Goal: Transaction & Acquisition: Purchase product/service

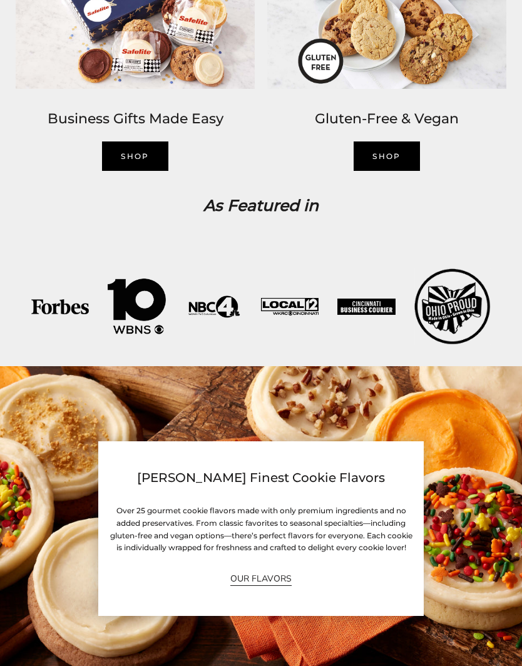
scroll to position [1571, 0]
click at [262, 586] on link "OUR FLAVORS" at bounding box center [260, 579] width 61 height 14
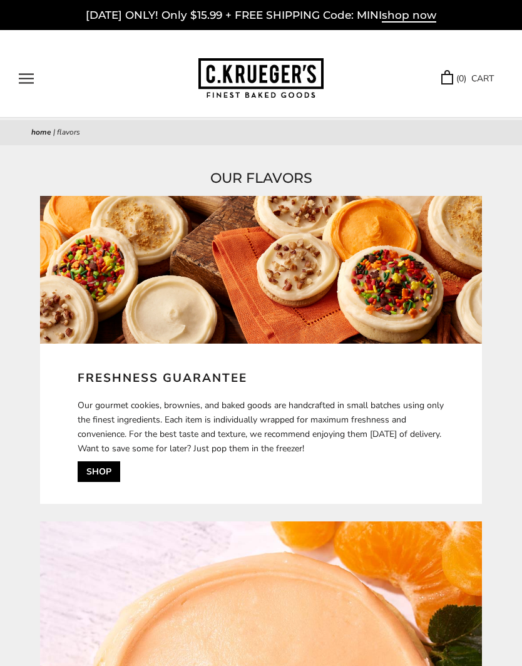
click at [415, 16] on span "shop now" at bounding box center [409, 16] width 54 height 14
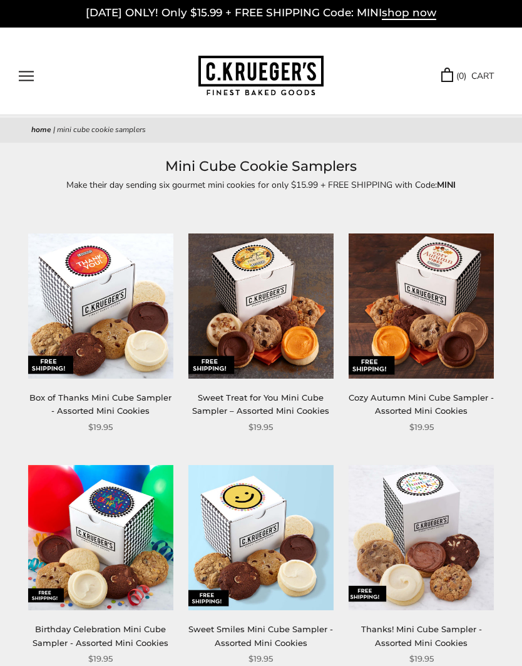
scroll to position [13, 0]
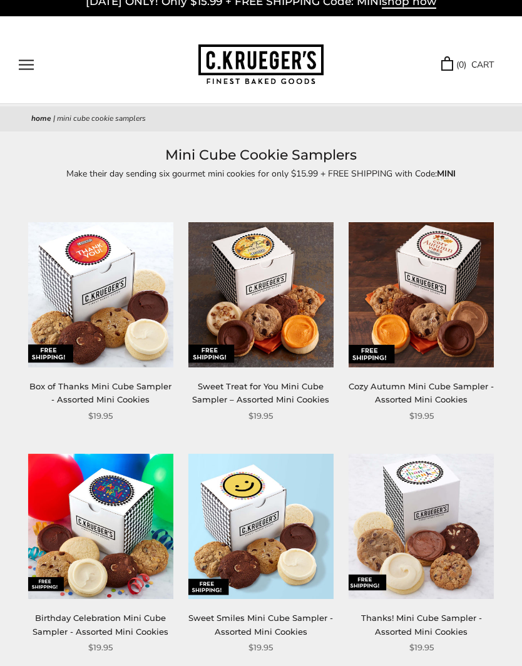
click at [460, 393] on link "Cozy Autumn Mini Cube Sampler - Assorted Mini Cookies" at bounding box center [421, 393] width 145 height 23
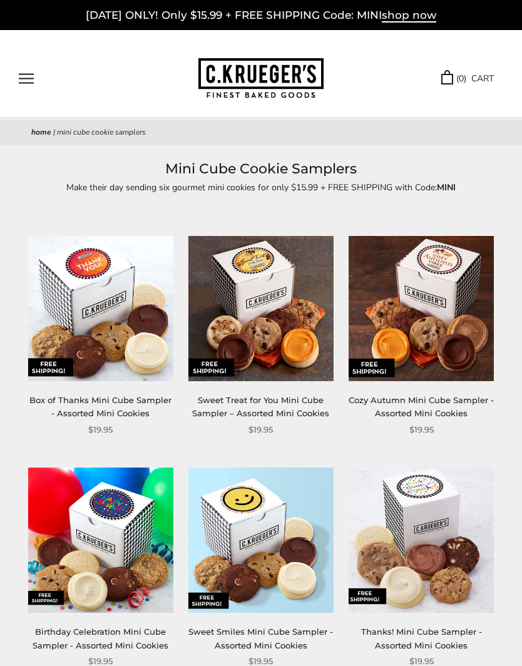
scroll to position [0, 0]
click at [325, 634] on link "Sweet Smiles Mini Cube Sampler - Assorted Mini Cookies" at bounding box center [261, 638] width 145 height 23
click at [118, 301] on img at bounding box center [100, 308] width 145 height 145
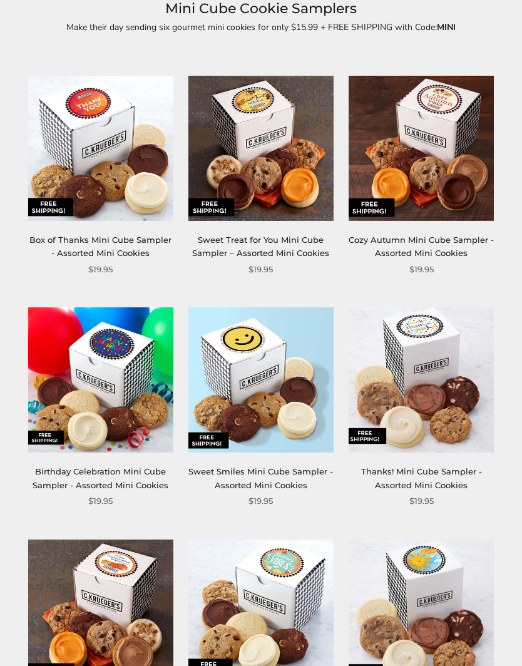
scroll to position [160, 0]
click at [465, 192] on img at bounding box center [421, 148] width 145 height 145
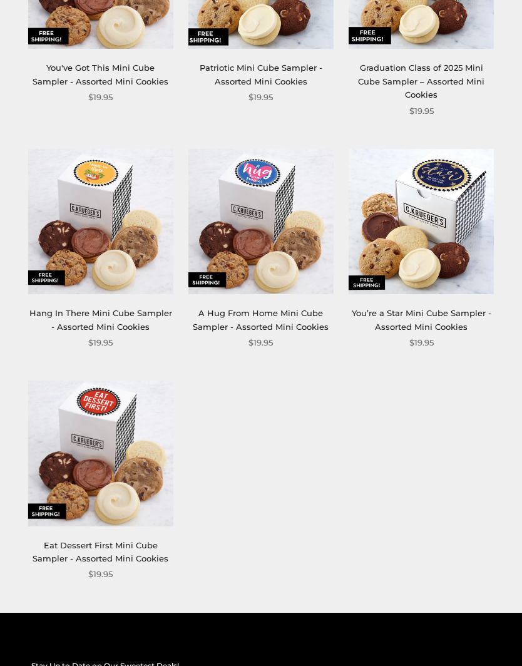
scroll to position [0, 0]
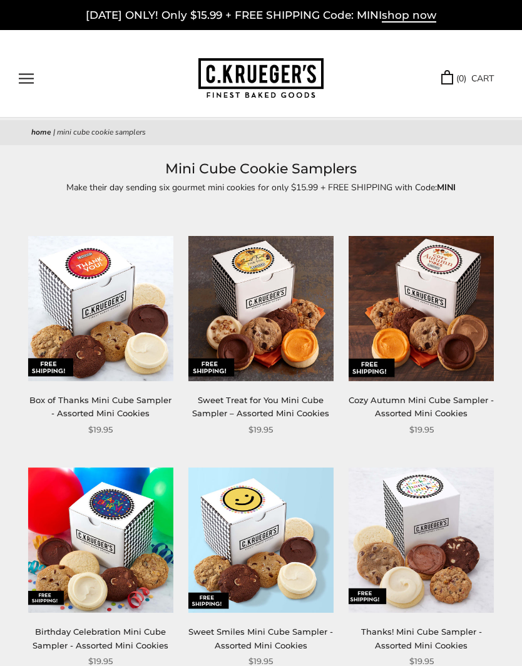
click at [304, 404] on link "Sweet Treat for You Mini Cube Sampler – Assorted Mini Cookies" at bounding box center [260, 406] width 137 height 23
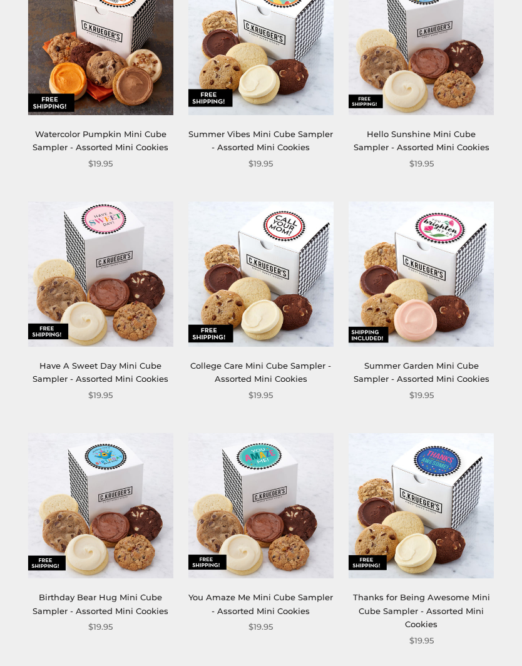
scroll to position [745, 0]
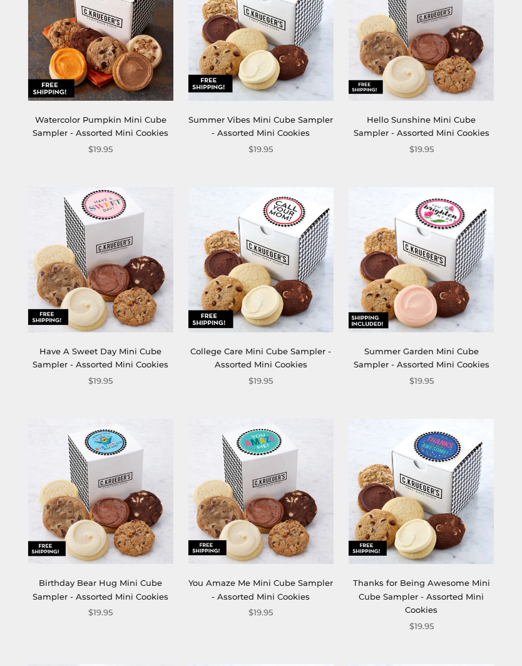
click at [423, 589] on link "Thanks for Being Awesome Mini Cube Sampler - Assorted Mini Cookies" at bounding box center [421, 596] width 137 height 37
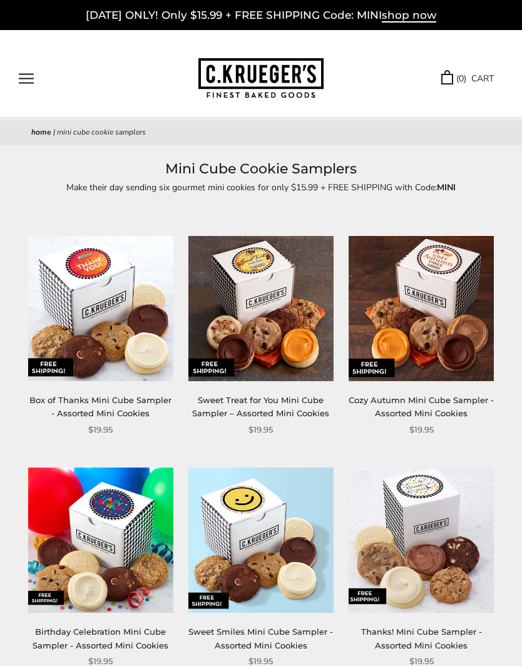
click at [28, 82] on button "Open navigation" at bounding box center [26, 78] width 15 height 11
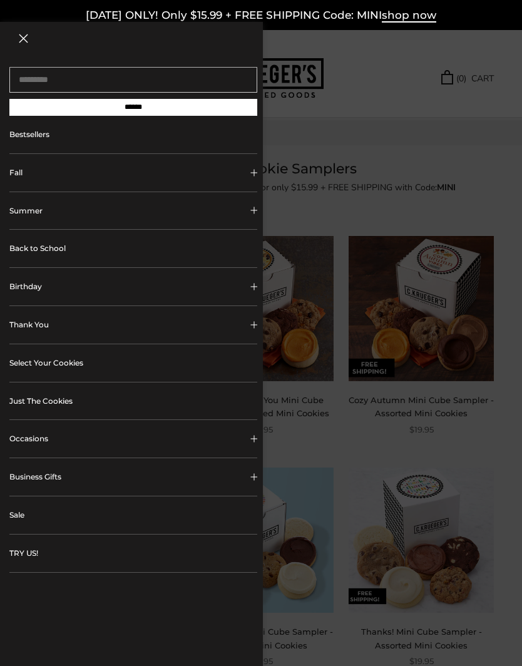
click at [24, 517] on link "Sale" at bounding box center [133, 516] width 248 height 38
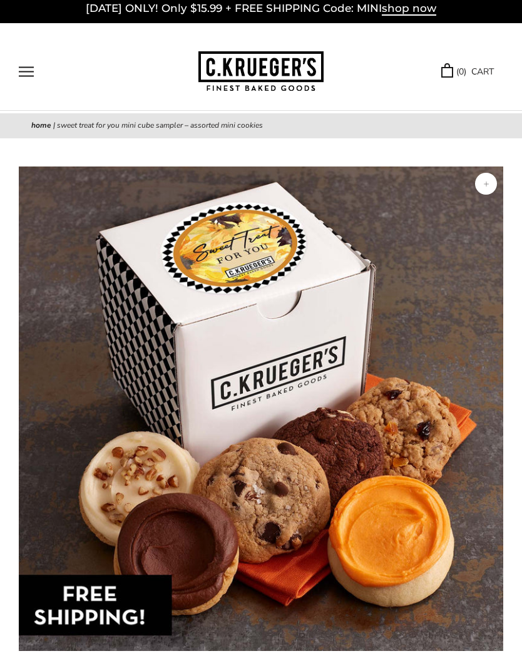
scroll to position [8, 0]
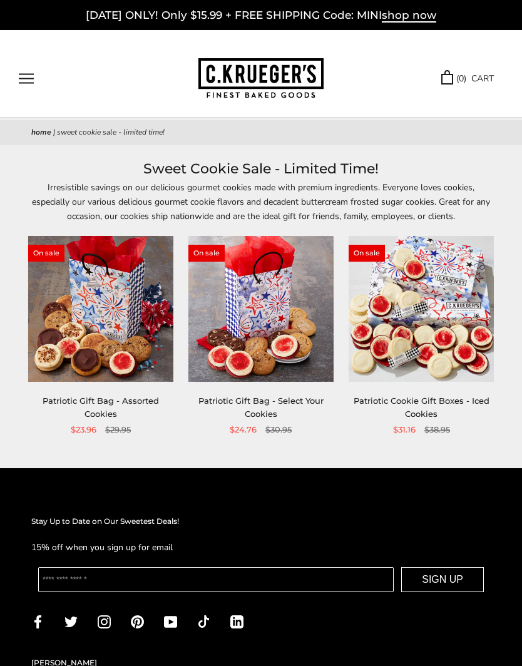
click at [115, 398] on link "Patriotic Gift Bag - Assorted Cookies" at bounding box center [101, 407] width 116 height 23
click at [263, 405] on link "Patriotic Gift Bag - Select Your Cookies" at bounding box center [261, 407] width 125 height 23
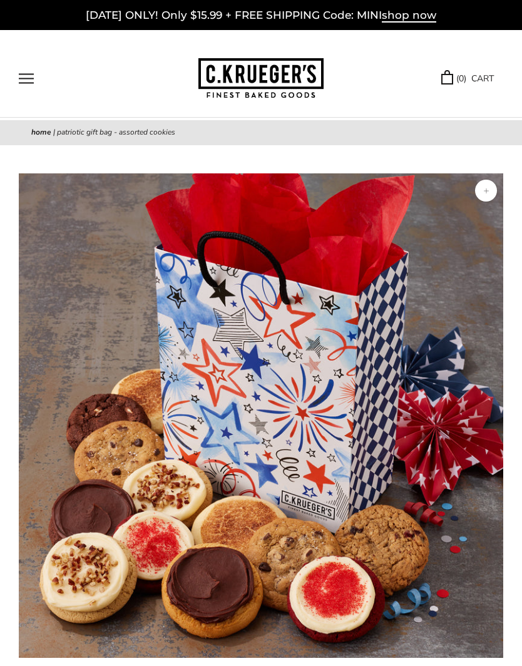
click at [499, 496] on img at bounding box center [261, 415] width 485 height 485
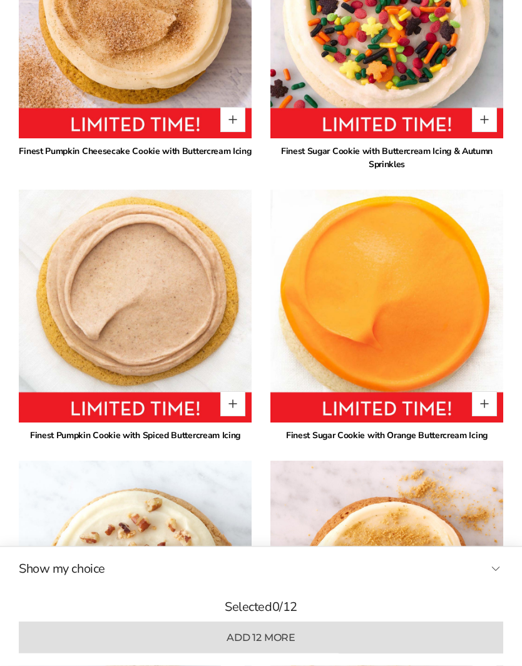
scroll to position [1335, 0]
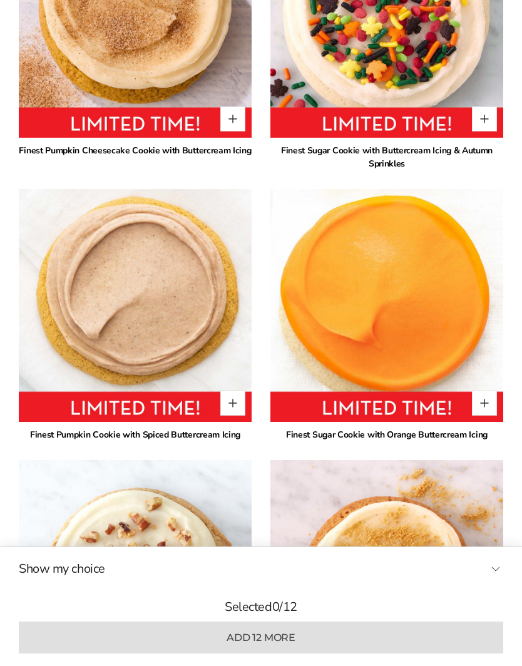
click at [232, 405] on button "Quantity button plus" at bounding box center [232, 403] width 25 height 25
type input "*"
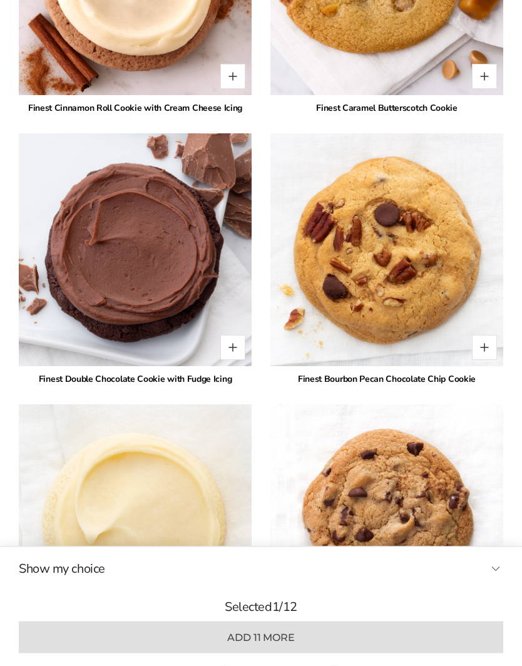
scroll to position [2220, 0]
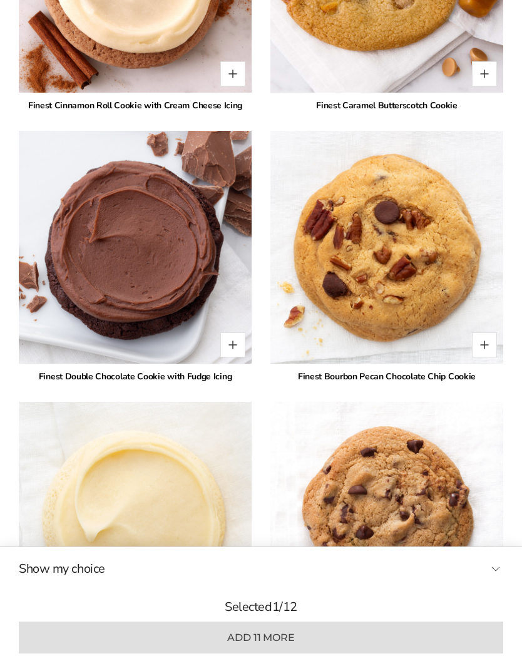
click at [488, 346] on button "Quantity button plus" at bounding box center [484, 345] width 25 height 25
type input "*"
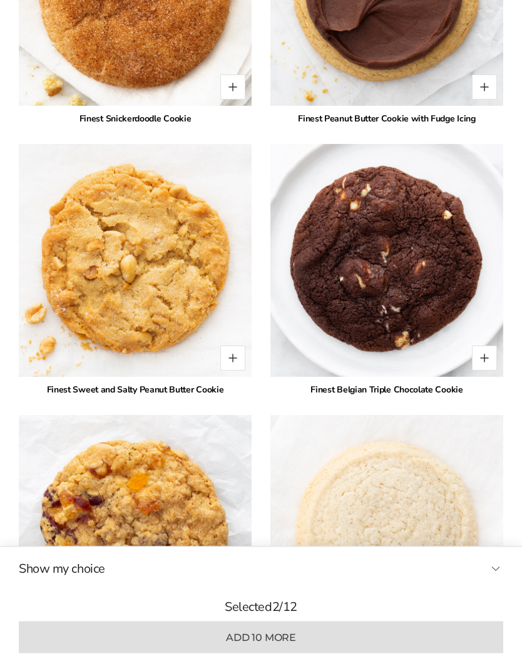
click at [487, 361] on button "Quantity button plus" at bounding box center [484, 358] width 25 height 25
type input "*"
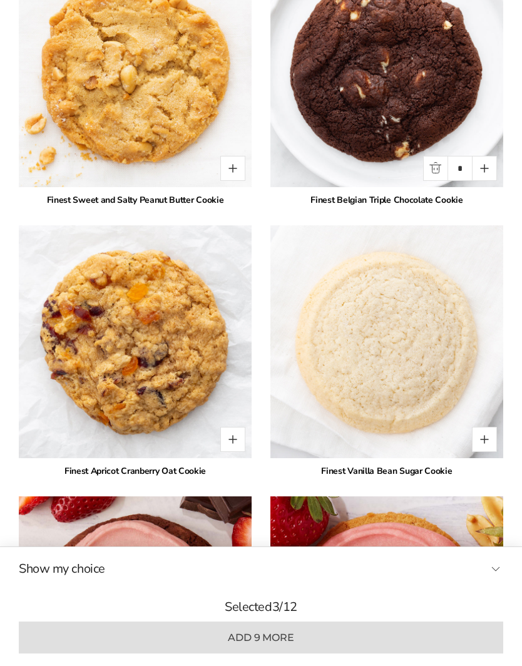
scroll to position [3210, 0]
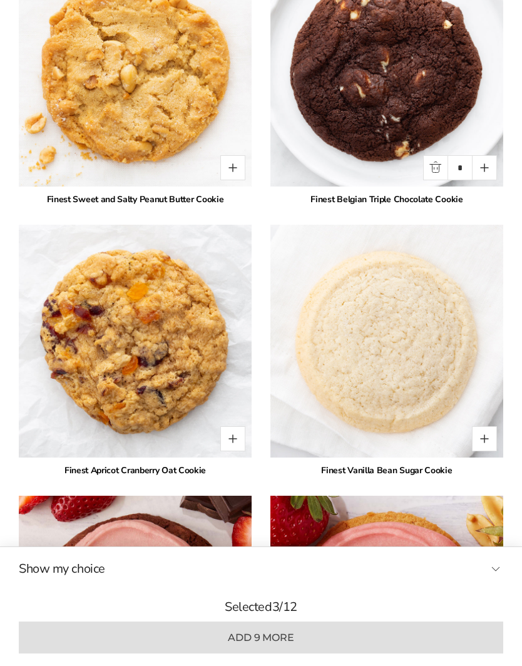
click at [484, 442] on button "Quantity button plus" at bounding box center [484, 438] width 25 height 25
click at [485, 439] on button "Quantity button plus" at bounding box center [484, 438] width 25 height 25
type input "*"
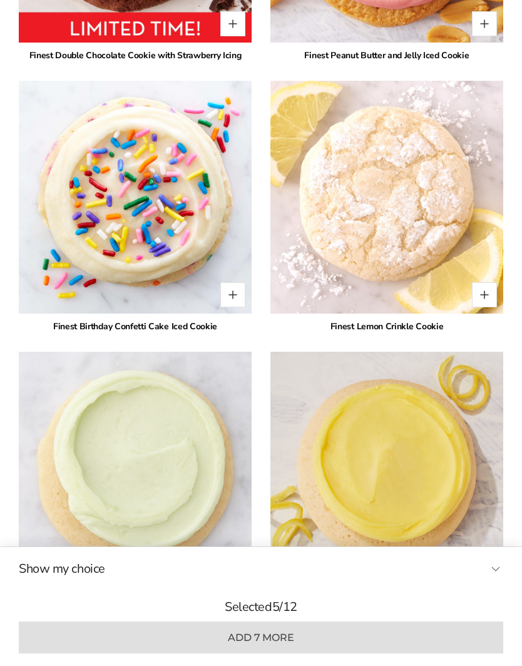
scroll to position [3896, 0]
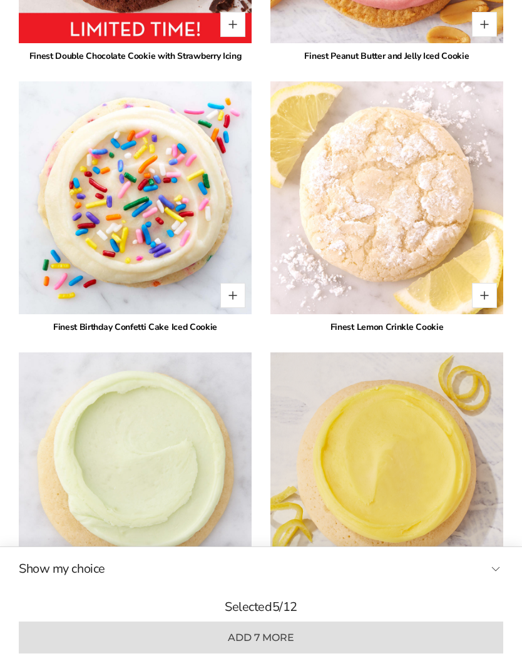
click at [489, 296] on button "Quantity button plus" at bounding box center [484, 295] width 25 height 25
click at [489, 294] on button "Quantity button plus" at bounding box center [484, 295] width 25 height 25
type input "*"
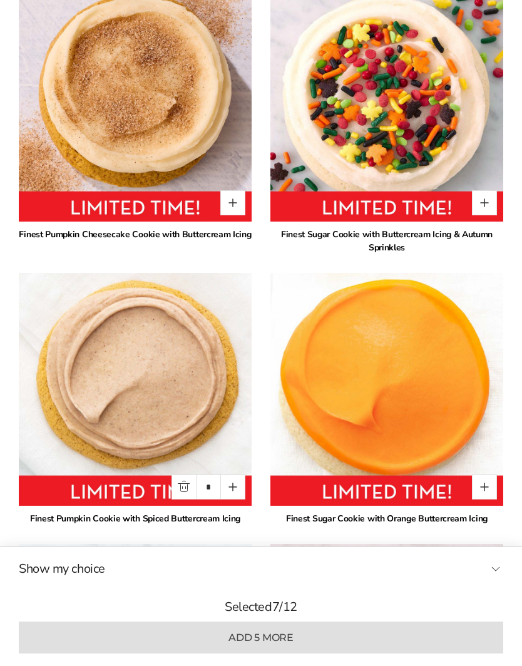
scroll to position [1281, 0]
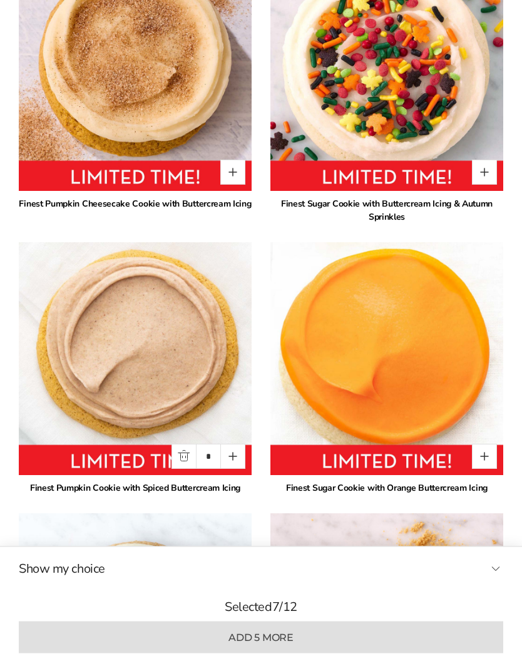
click at [235, 457] on button "Quantity button plus" at bounding box center [232, 457] width 25 height 25
type input "*"
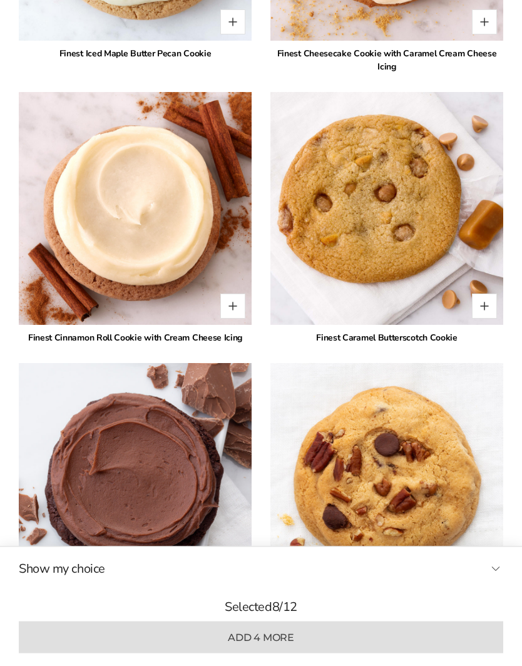
scroll to position [2034, 0]
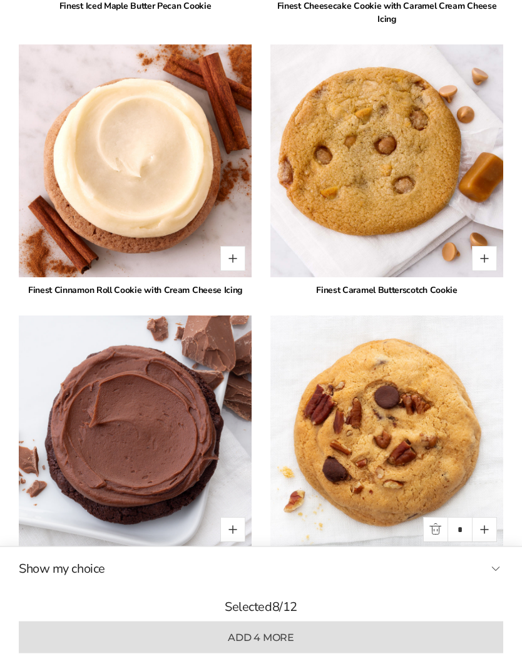
click at [491, 522] on button "Quantity button plus" at bounding box center [484, 530] width 25 height 25
type input "*"
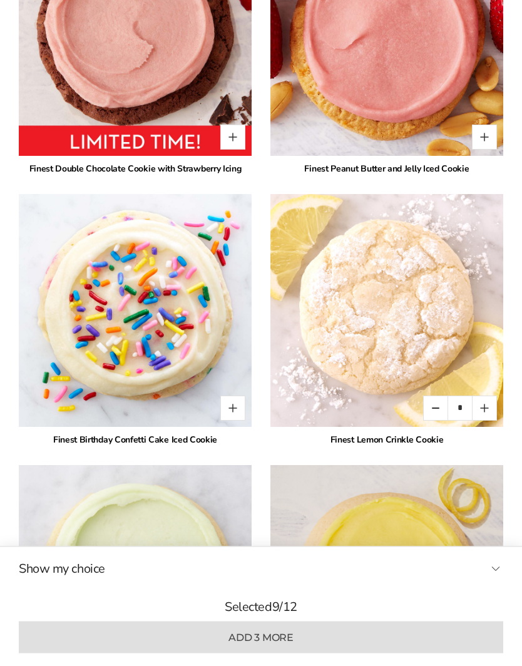
click at [488, 409] on button "Quantity button plus" at bounding box center [484, 408] width 25 height 25
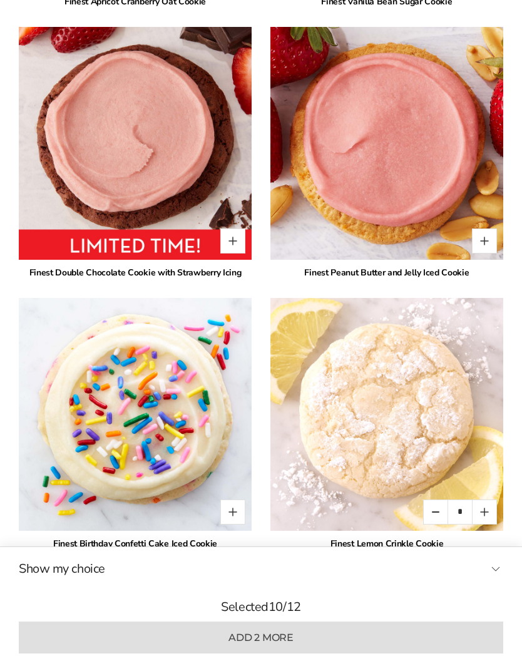
scroll to position [3679, 0]
click at [480, 515] on button "Quantity button plus" at bounding box center [484, 512] width 25 height 25
type input "*"
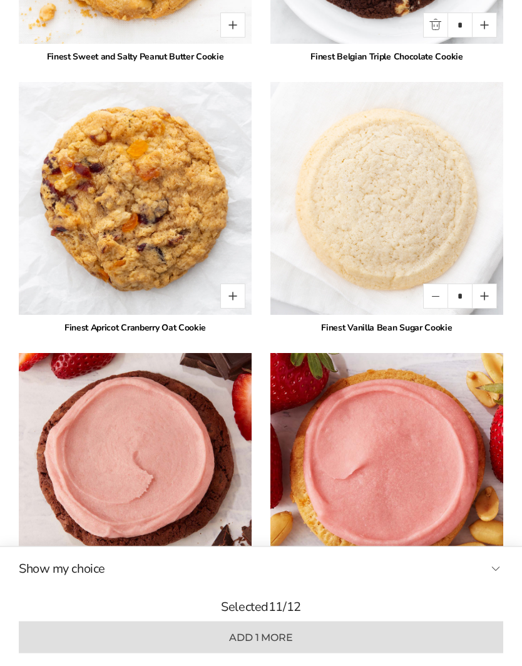
scroll to position [3353, 0]
click at [495, 293] on button "Quantity button plus" at bounding box center [484, 296] width 25 height 25
type input "*"
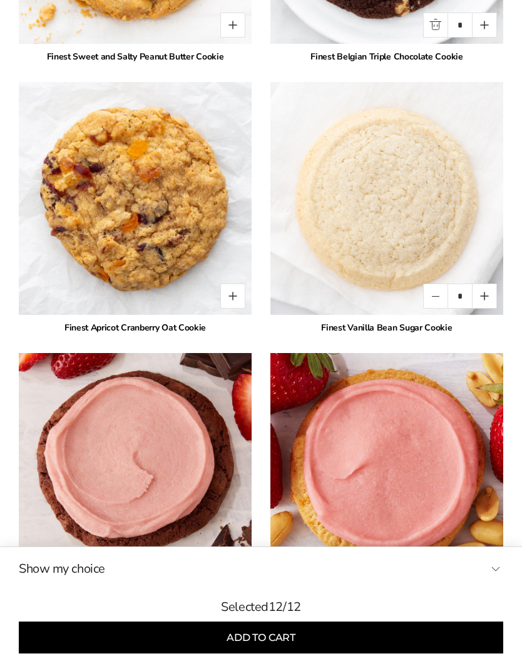
click at [446, 417] on img at bounding box center [387, 469] width 233 height 233
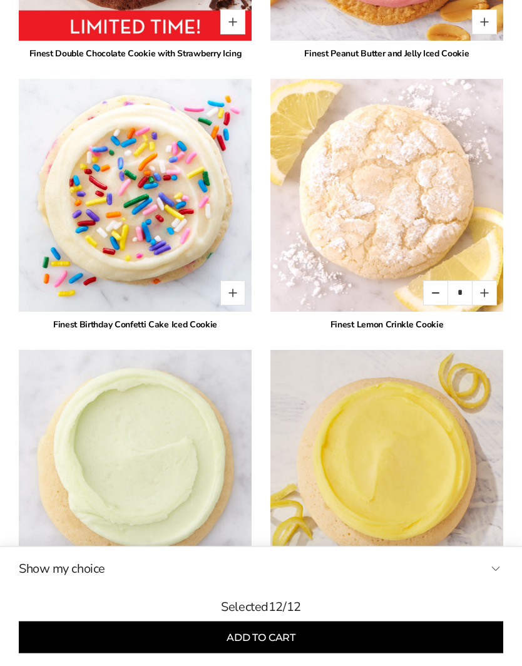
scroll to position [3899, 0]
click at [71, 579] on button "Show my choice" at bounding box center [261, 569] width 485 height 19
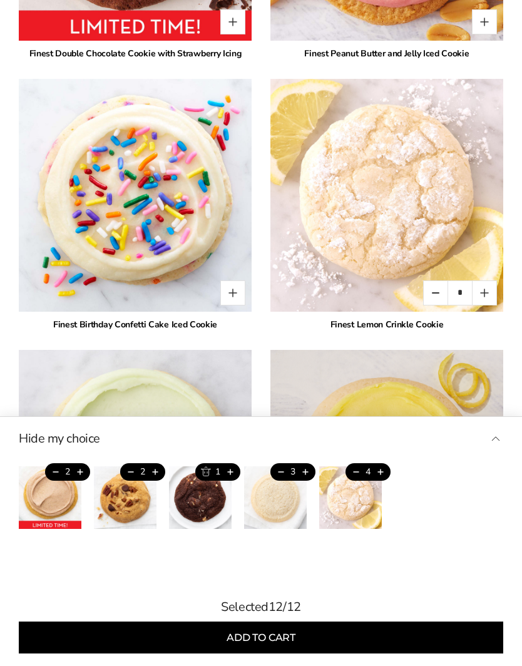
click at [207, 481] on button "Trash this product" at bounding box center [205, 472] width 21 height 18
type input "*"
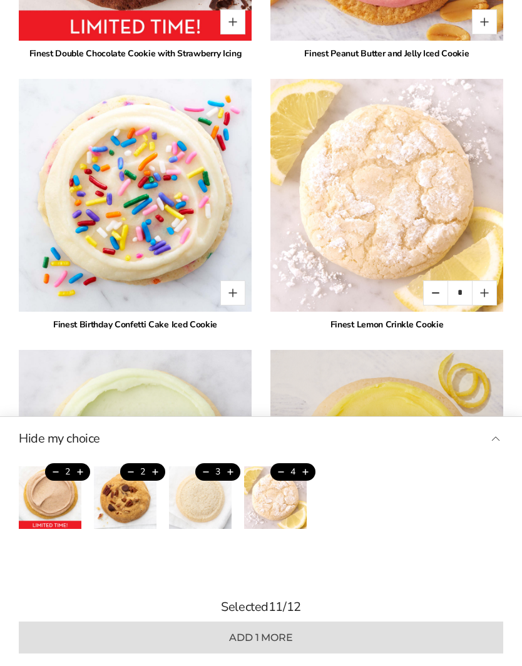
click at [80, 481] on button "Add this product" at bounding box center [80, 472] width 21 height 18
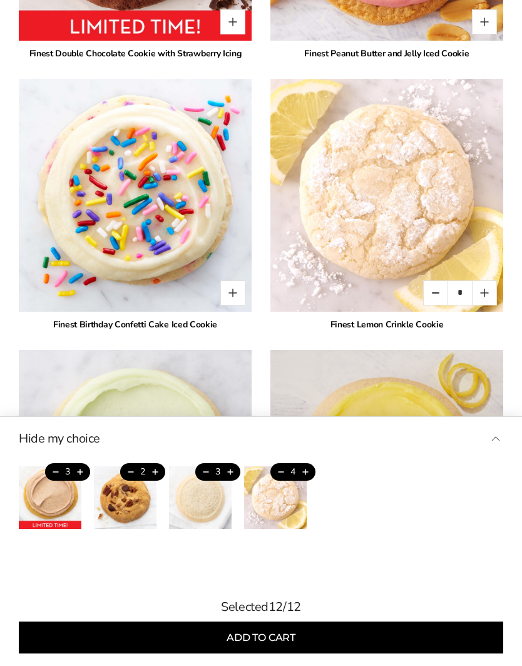
click at [346, 654] on button "Add to cart" at bounding box center [261, 638] width 485 height 32
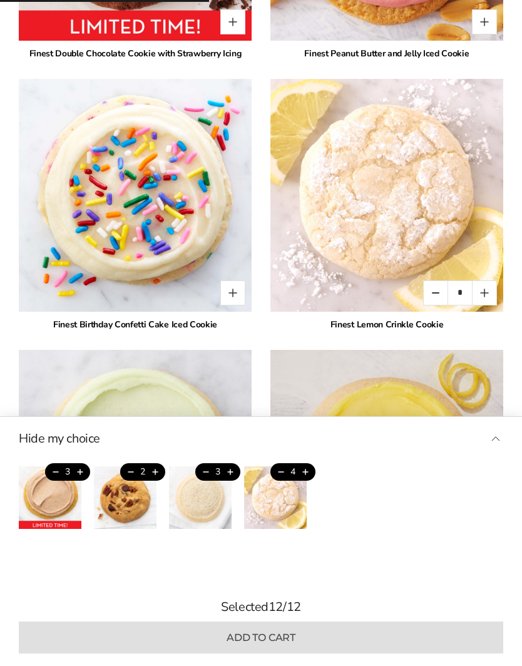
type input "*"
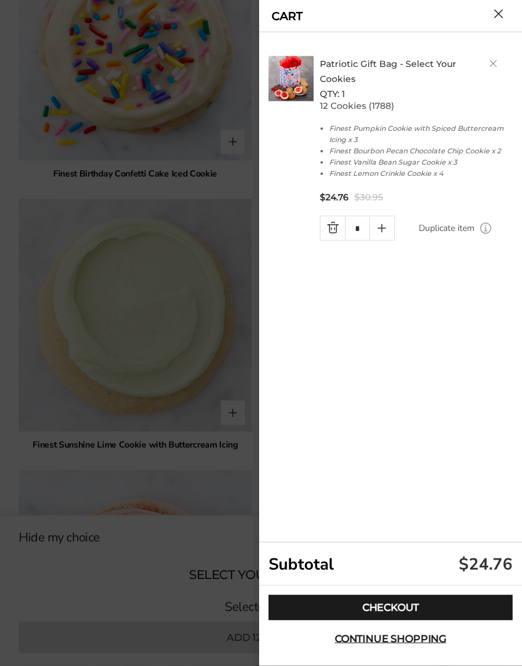
scroll to position [4051, 0]
click at [437, 644] on span "Continue shopping" at bounding box center [390, 639] width 111 height 10
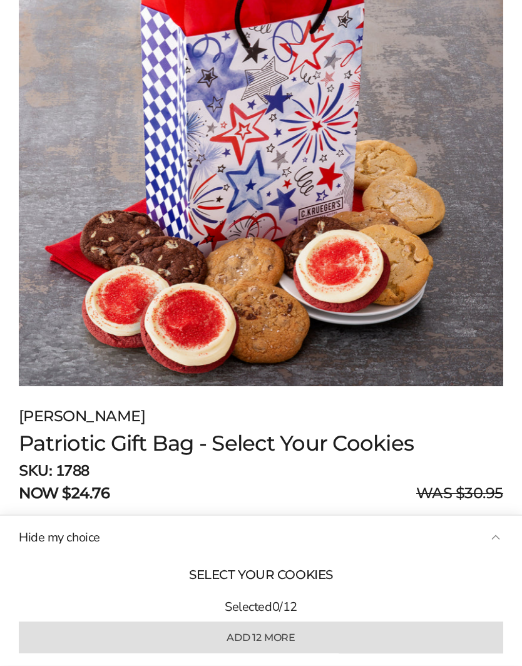
scroll to position [0, 0]
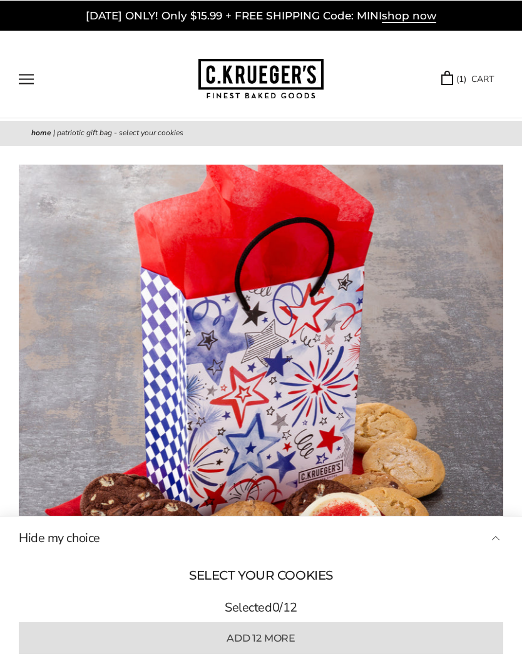
click at [31, 73] on button "Open navigation" at bounding box center [26, 78] width 15 height 11
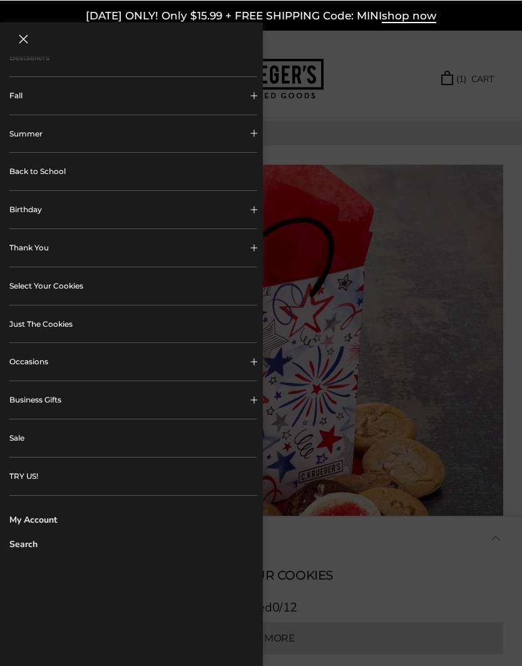
scroll to position [77, 0]
click at [54, 516] on link "My Account" at bounding box center [133, 520] width 248 height 13
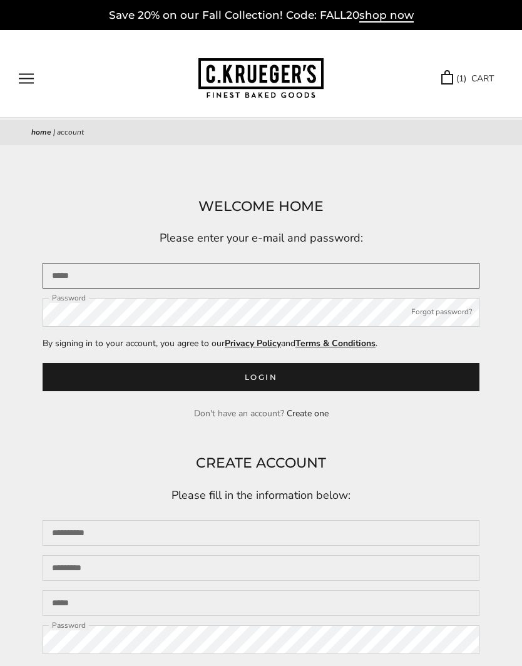
click at [423, 271] on input "Email" at bounding box center [261, 276] width 437 height 26
type input "**********"
click at [361, 378] on button "Login" at bounding box center [261, 377] width 437 height 28
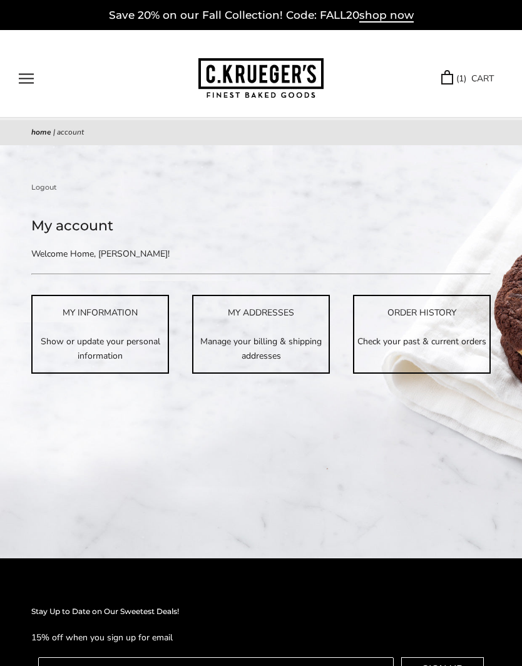
click at [414, 337] on p "Check your past & current orders" at bounding box center [421, 341] width 135 height 14
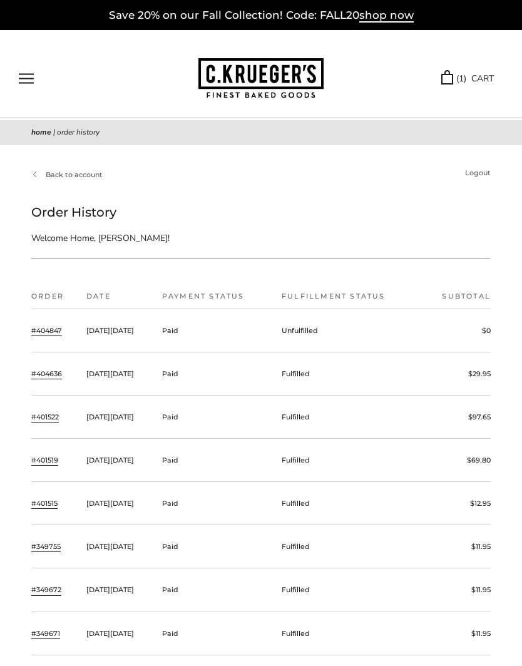
click at [384, 15] on span "shop now" at bounding box center [386, 16] width 54 height 14
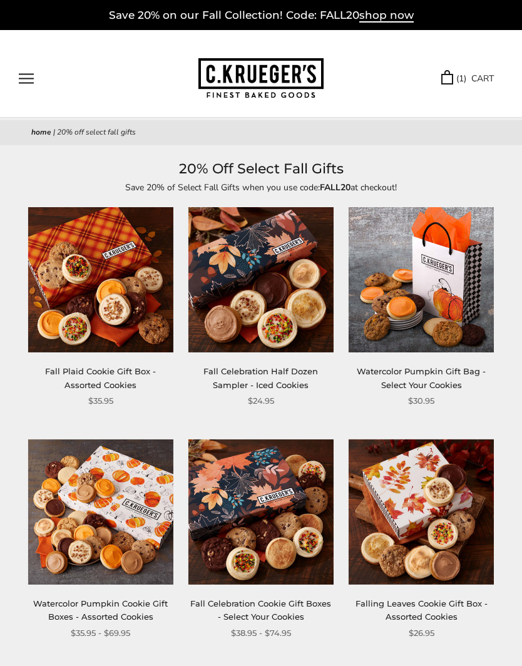
click at [481, 78] on link "( 1 ) CART" at bounding box center [468, 78] width 53 height 14
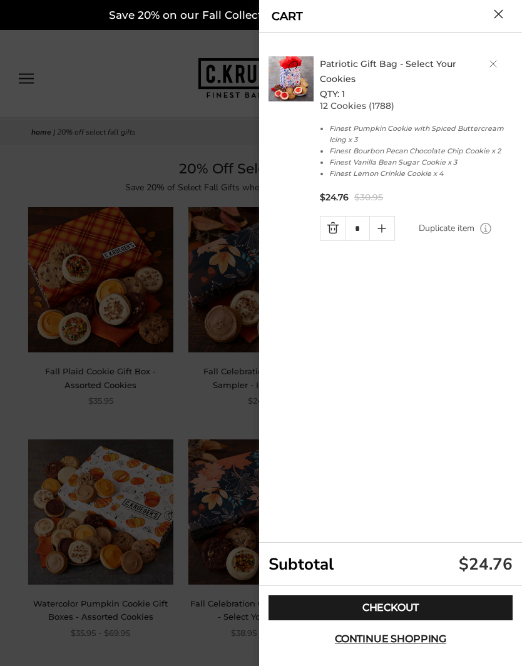
click at [401, 638] on span "Continue shopping" at bounding box center [390, 639] width 111 height 10
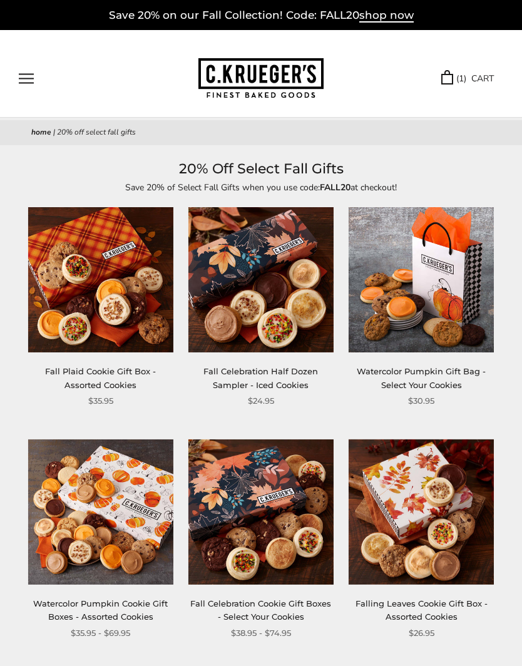
click at [487, 82] on link "( 1 ) CART" at bounding box center [468, 78] width 53 height 14
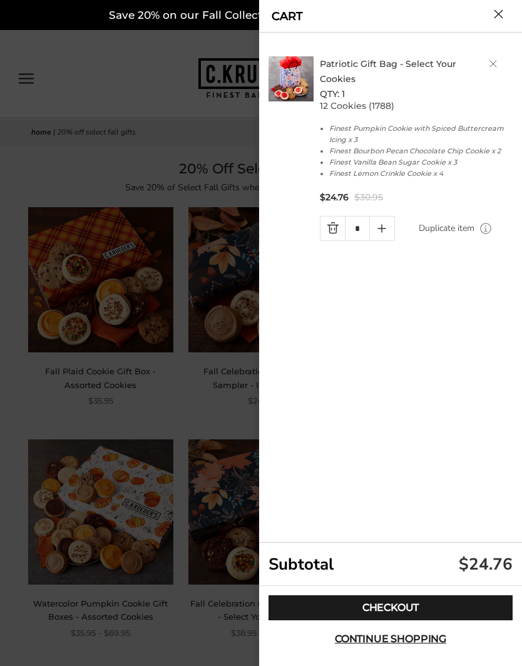
click at [352, 67] on link "Patriotic Gift Bag - Select Your Cookies" at bounding box center [388, 71] width 137 height 26
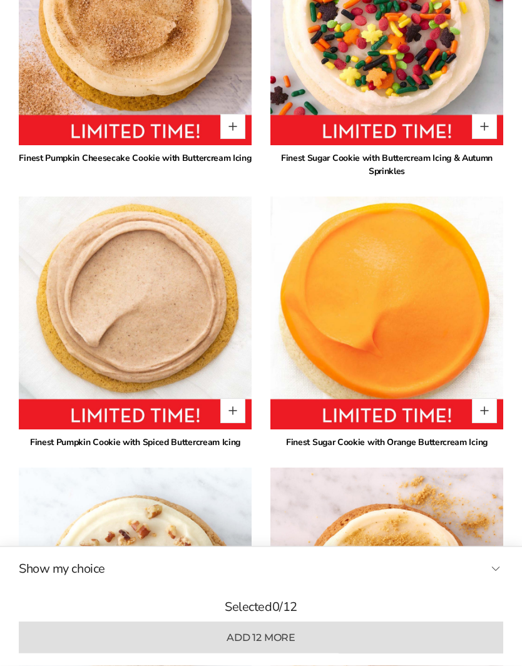
scroll to position [1327, 0]
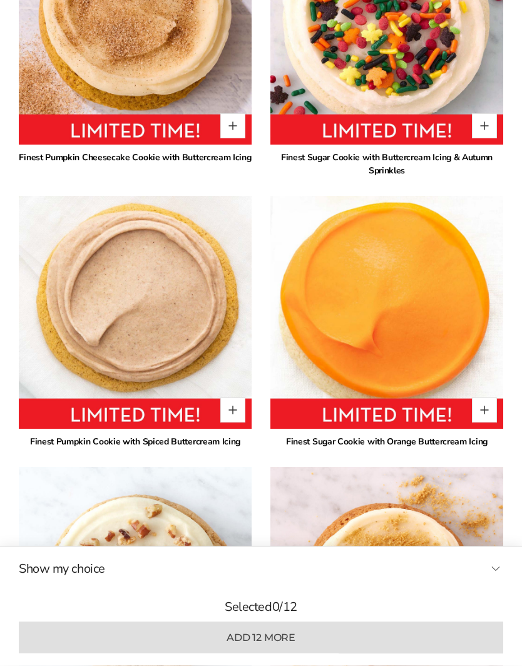
click at [239, 411] on button "Quantity button plus" at bounding box center [232, 410] width 25 height 25
click at [235, 410] on button "Quantity button plus" at bounding box center [232, 410] width 25 height 25
click at [232, 410] on button "Quantity button plus" at bounding box center [232, 410] width 25 height 25
type input "*"
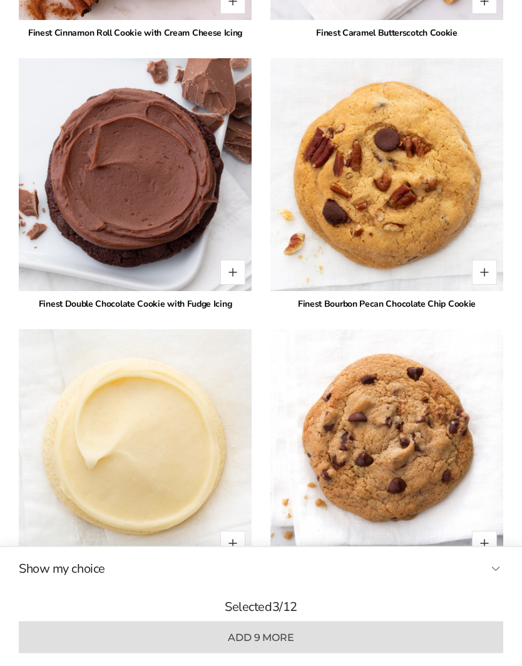
scroll to position [2299, 0]
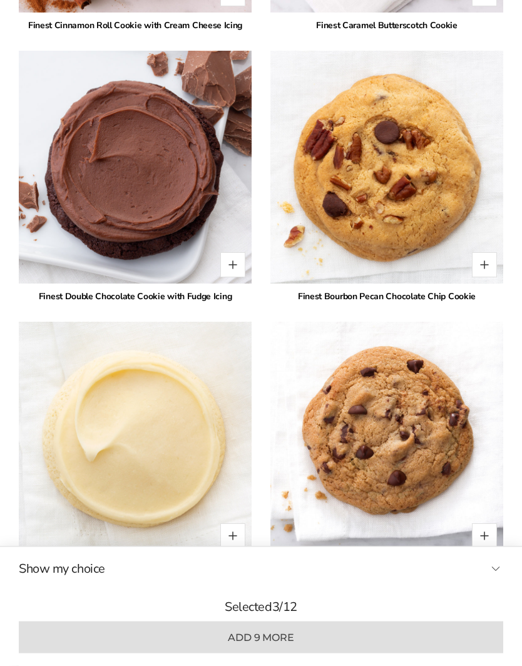
click at [485, 267] on button "Quantity button plus" at bounding box center [484, 265] width 25 height 25
click at [490, 267] on button "Quantity button plus" at bounding box center [484, 264] width 25 height 25
type input "*"
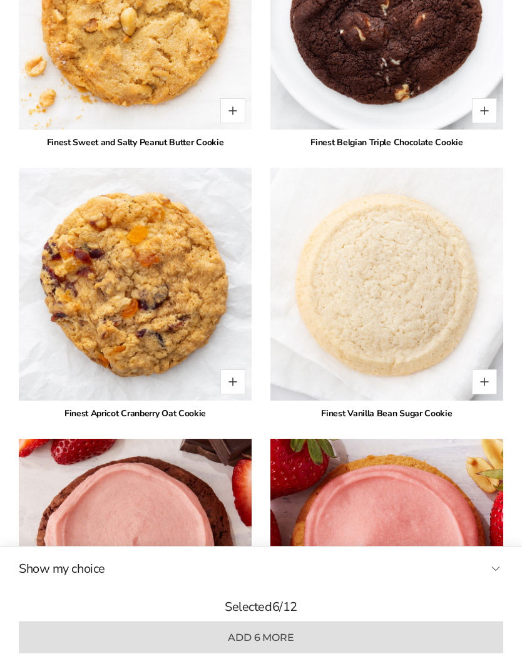
scroll to position [3267, 0]
click at [500, 371] on img at bounding box center [387, 284] width 233 height 233
click at [489, 378] on button "Quantity button plus" at bounding box center [484, 382] width 25 height 25
click at [490, 381] on button "Quantity button plus" at bounding box center [484, 382] width 25 height 25
click at [489, 381] on button "Quantity button plus" at bounding box center [484, 382] width 25 height 25
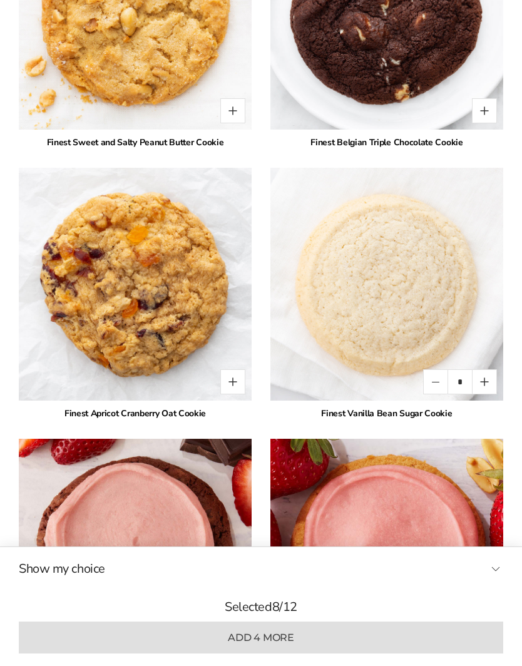
type input "*"
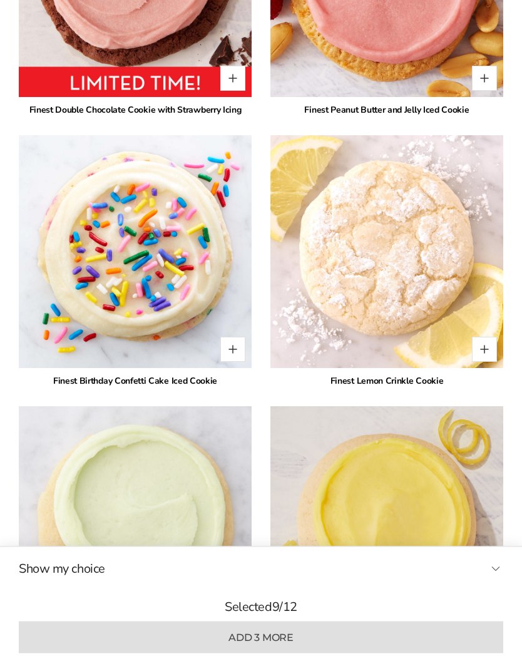
scroll to position [3842, 0]
click at [489, 346] on button "Quantity button plus" at bounding box center [484, 349] width 25 height 25
click at [488, 346] on button "Quantity button plus" at bounding box center [484, 349] width 25 height 25
click at [490, 348] on button "Quantity button plus" at bounding box center [484, 349] width 25 height 25
type input "*"
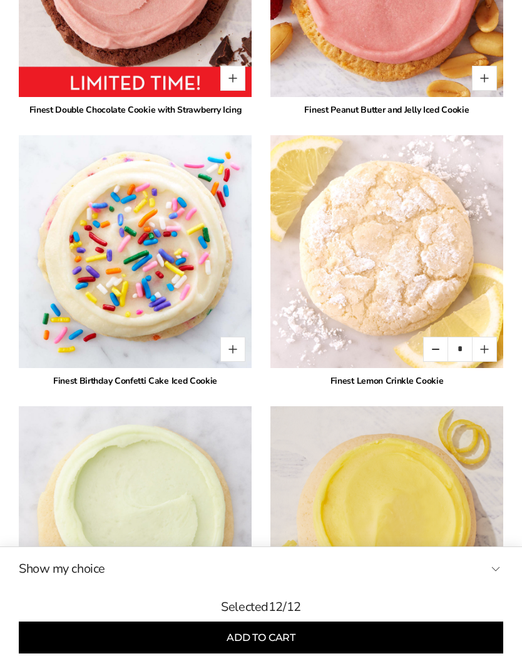
click at [86, 579] on button "Show my choice" at bounding box center [261, 569] width 485 height 19
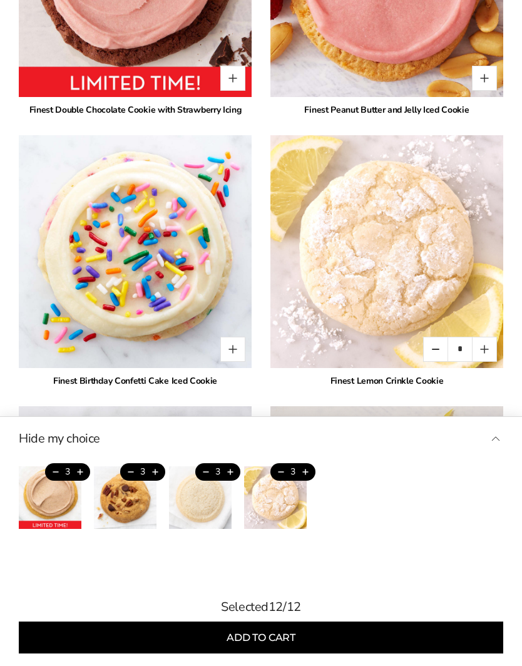
click at [348, 654] on button "Add to cart" at bounding box center [261, 638] width 485 height 32
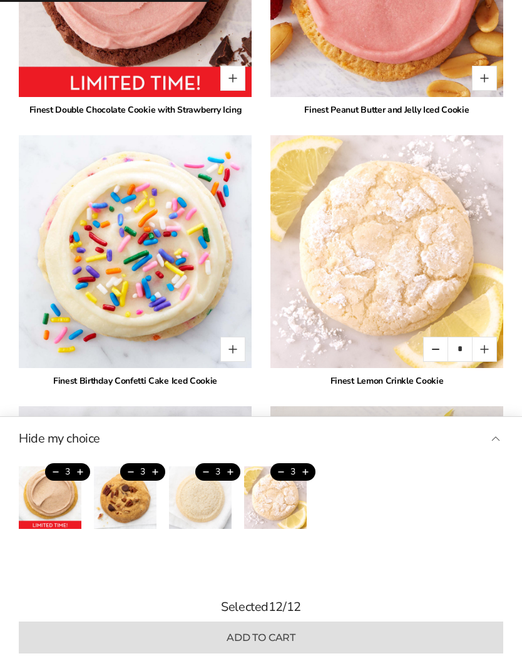
type input "*"
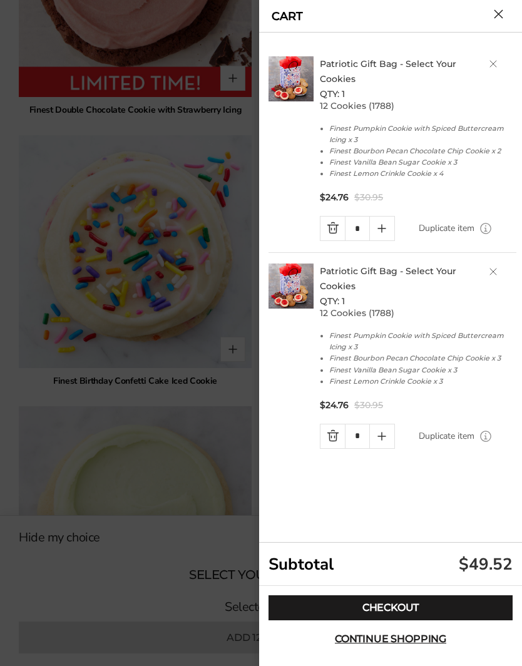
click at [336, 224] on link "Quantity minus button" at bounding box center [333, 229] width 24 height 24
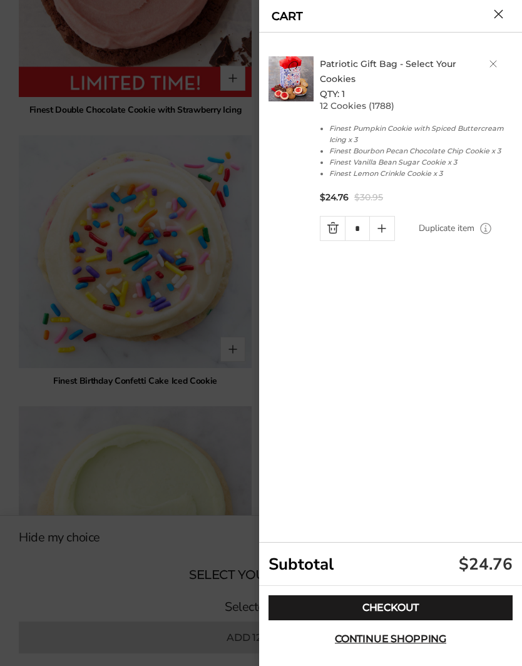
click at [406, 621] on link "Checkout" at bounding box center [391, 608] width 244 height 25
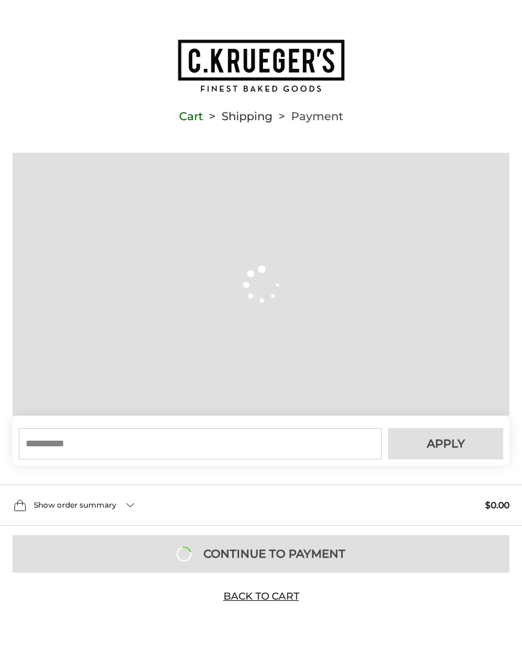
type input "**********"
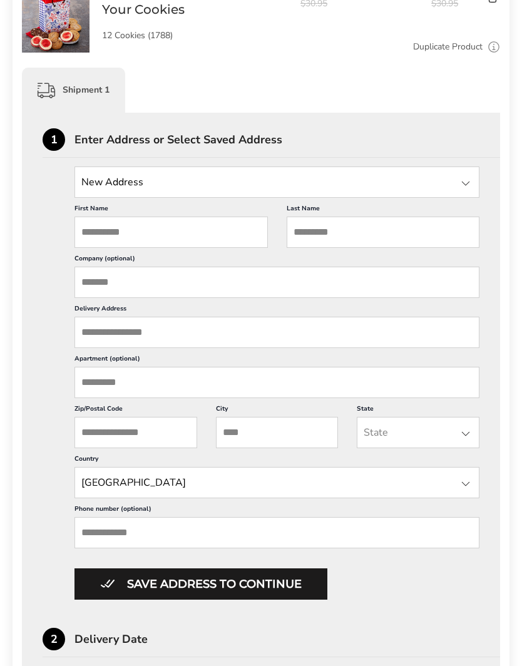
scroll to position [321, 0]
click at [472, 188] on div at bounding box center [465, 183] width 15 height 15
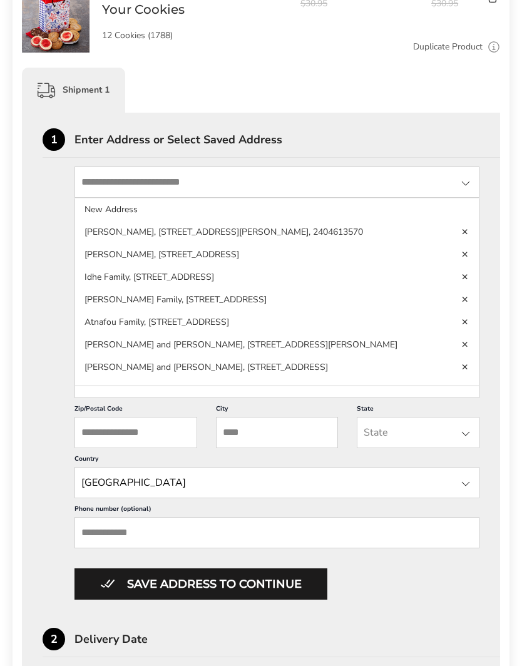
click at [256, 244] on li "[PERSON_NAME], [STREET_ADDRESS][PERSON_NAME], 2404613570" at bounding box center [277, 255] width 404 height 23
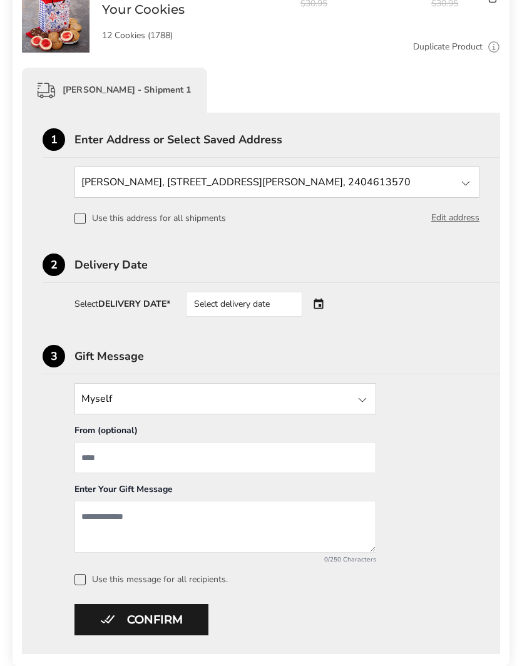
click at [322, 307] on div "Select delivery date" at bounding box center [262, 304] width 152 height 25
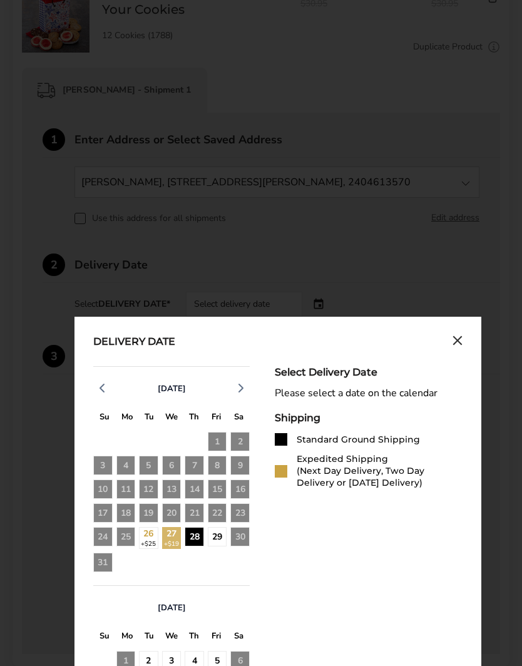
click at [200, 536] on div "28" at bounding box center [194, 536] width 19 height 19
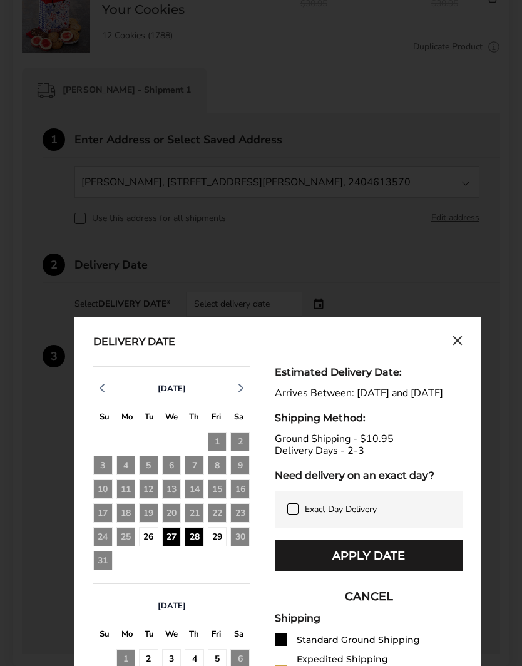
click at [405, 569] on button "Apply Date" at bounding box center [369, 555] width 188 height 31
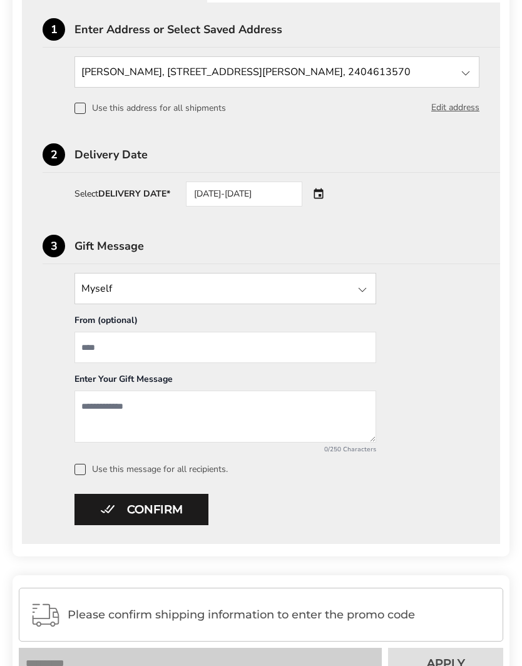
scroll to position [432, 0]
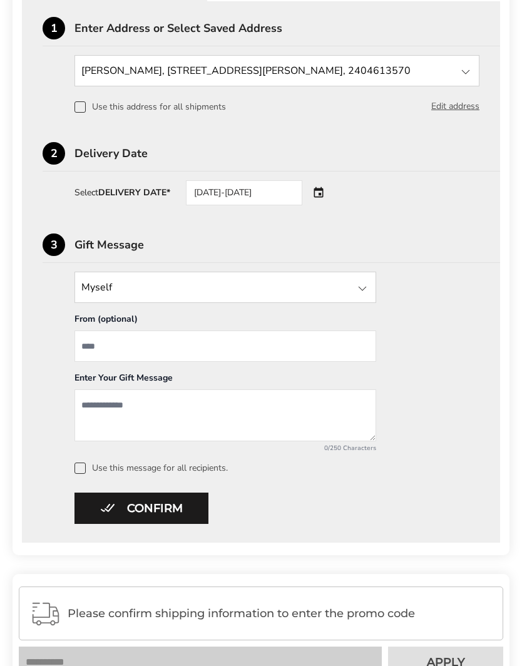
click at [330, 410] on textarea "Add a message" at bounding box center [226, 416] width 302 height 52
type textarea "******"
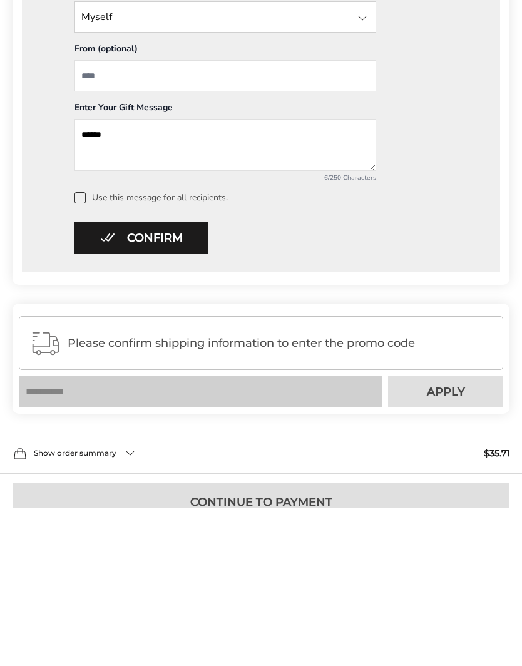
scroll to position [547, 0]
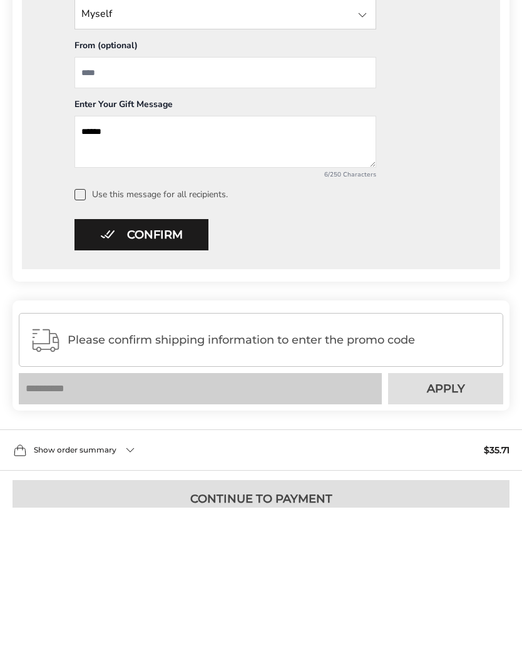
click at [170, 378] on button "Confirm" at bounding box center [142, 393] width 134 height 31
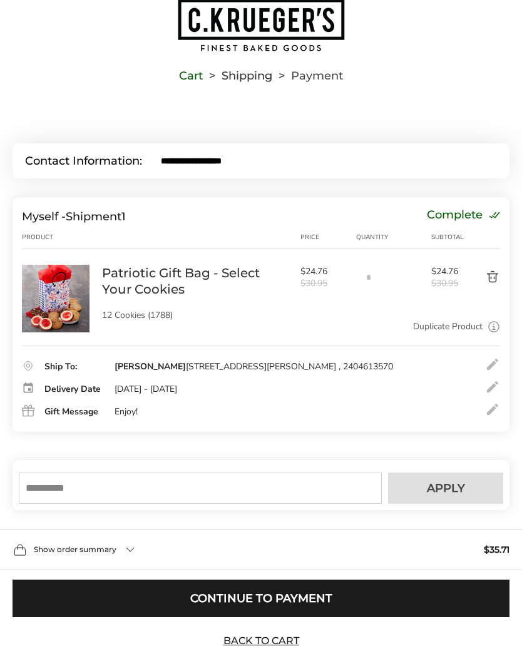
click at [123, 557] on div "Show order summary $35.71" at bounding box center [261, 550] width 522 height 41
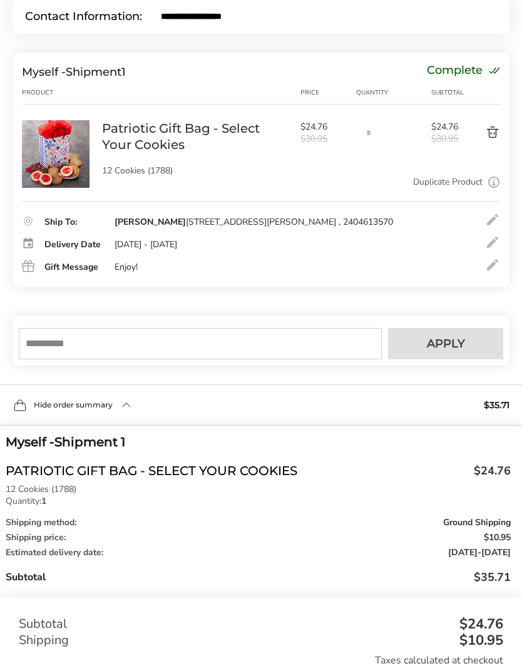
scroll to position [352, 0]
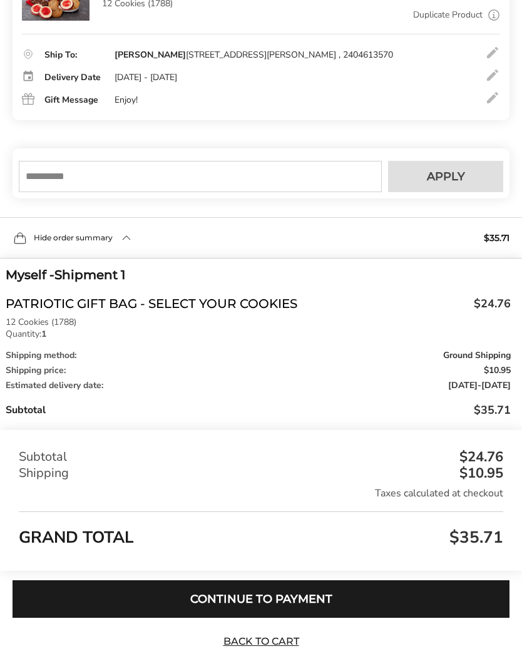
click at [318, 193] on input "text" at bounding box center [200, 177] width 363 height 31
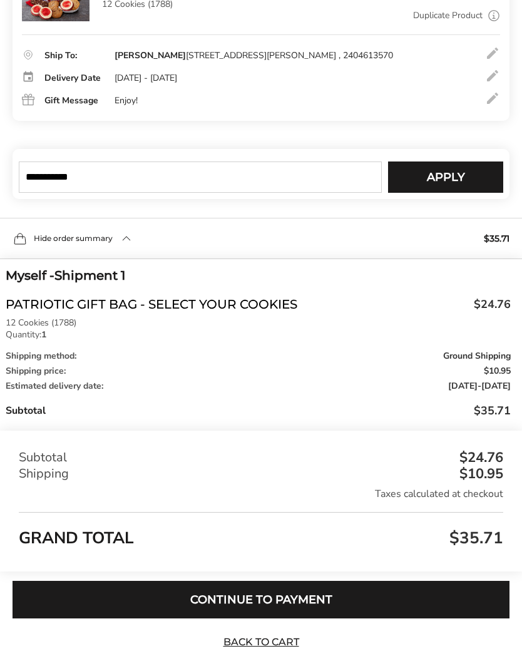
type input "**********"
click at [455, 183] on span "Apply" at bounding box center [446, 177] width 38 height 11
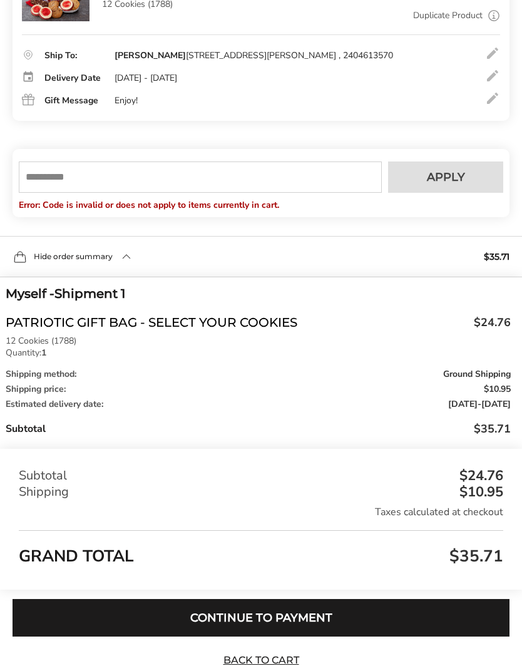
scroll to position [370, 0]
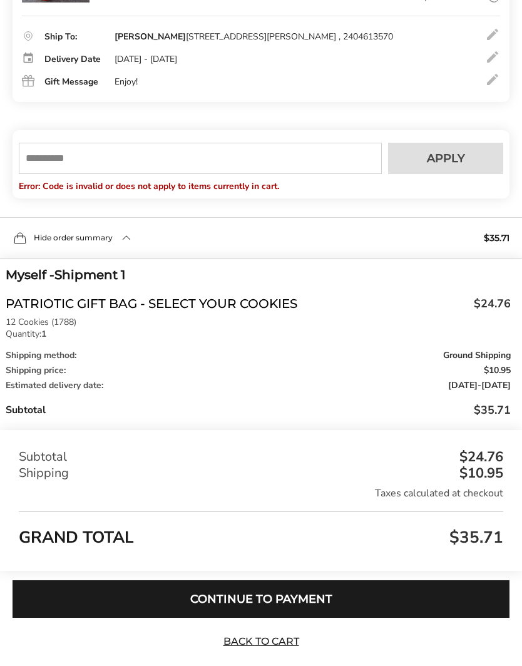
click at [297, 170] on input "text" at bounding box center [200, 158] width 363 height 31
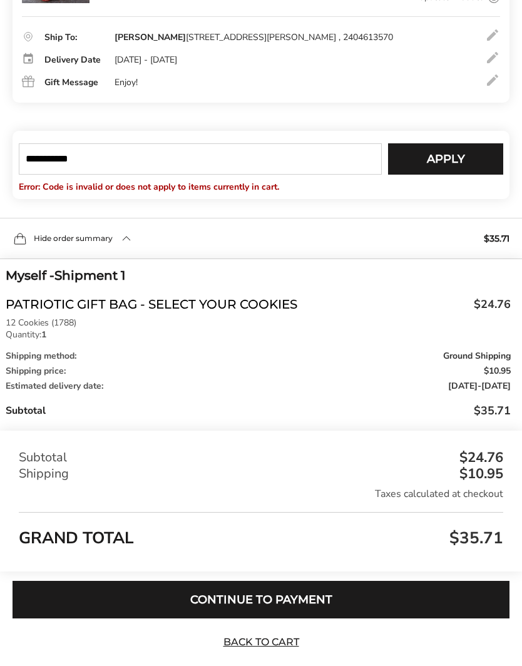
type input "**********"
click at [447, 165] on span "Apply" at bounding box center [446, 158] width 38 height 11
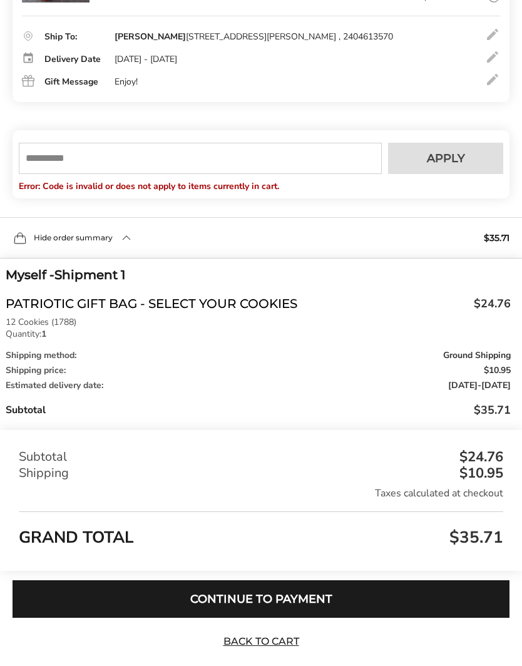
click at [272, 619] on button "Continue to Payment" at bounding box center [261, 600] width 497 height 38
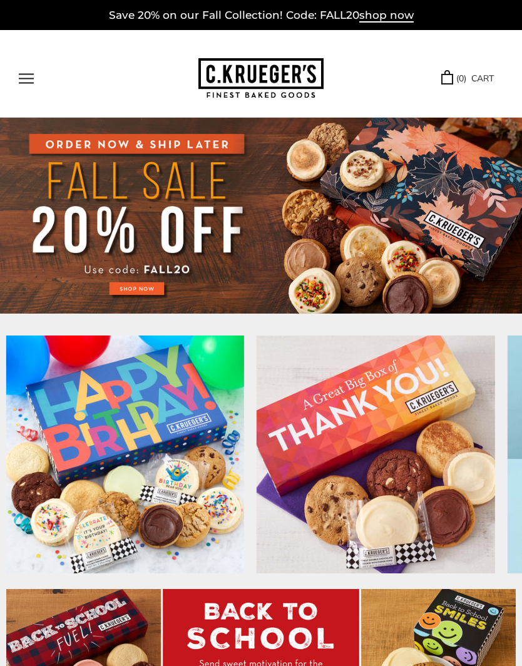
click at [132, 291] on img at bounding box center [261, 216] width 522 height 196
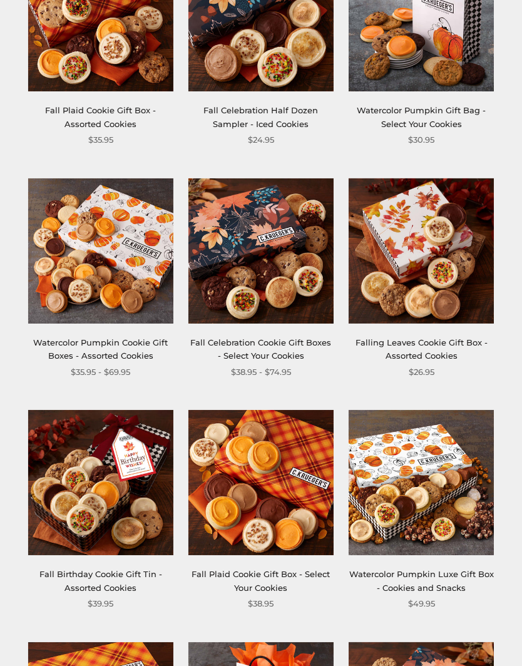
scroll to position [262, 0]
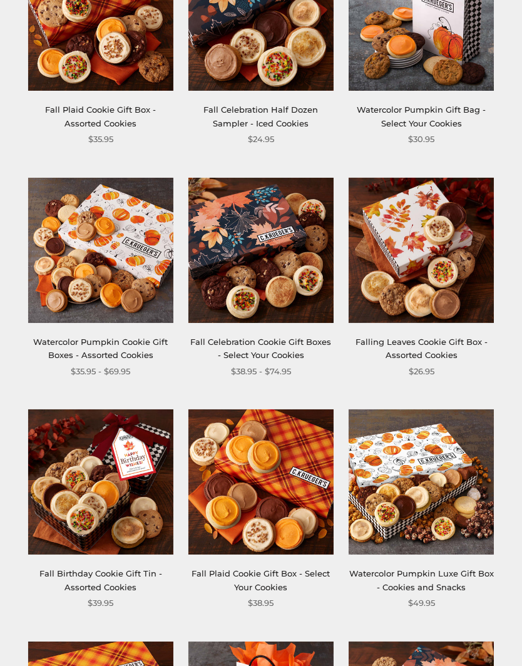
click at [388, 293] on img at bounding box center [421, 250] width 145 height 145
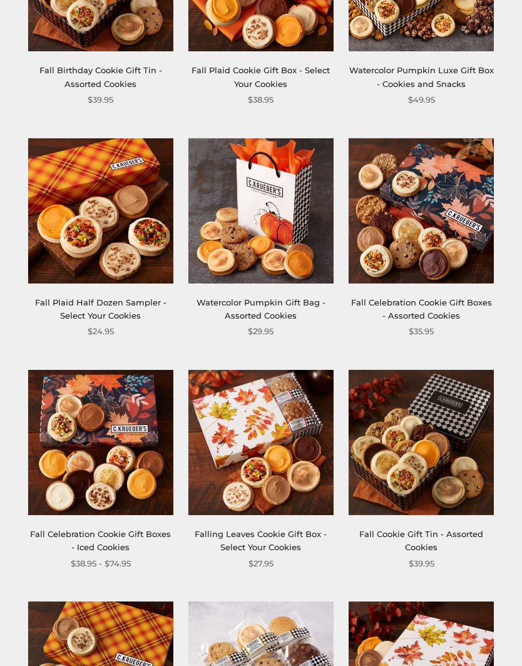
scroll to position [766, 0]
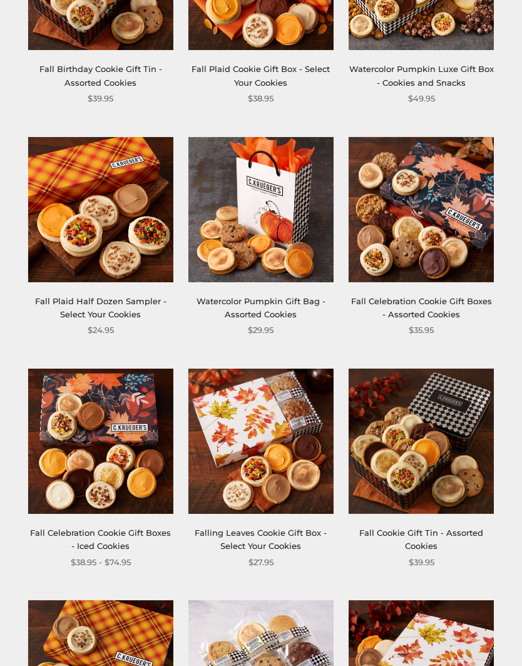
click at [238, 532] on link "Falling Leaves Cookie Gift Box - Select Your Cookies" at bounding box center [261, 540] width 132 height 23
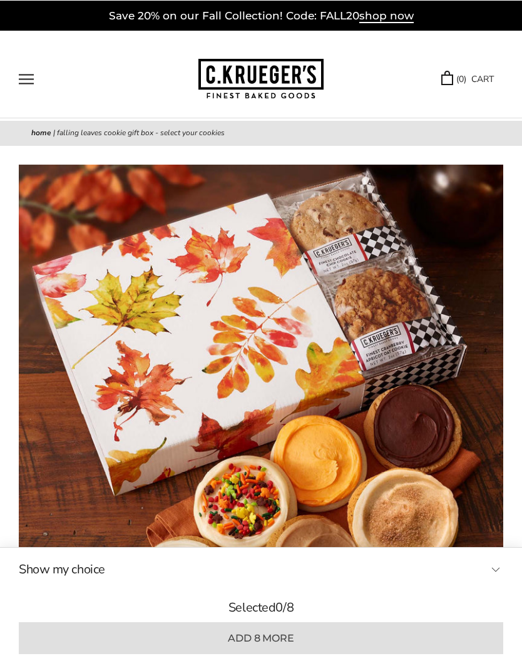
click at [31, 79] on button "Open navigation" at bounding box center [26, 78] width 15 height 11
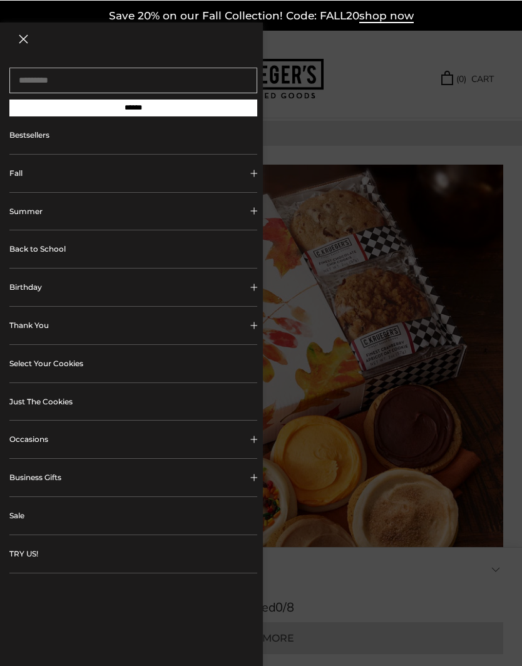
click at [13, 546] on link "TRY US!" at bounding box center [133, 554] width 248 height 38
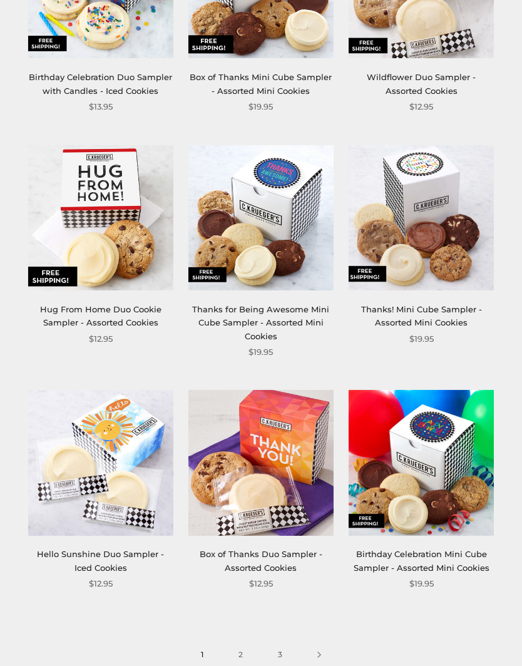
scroll to position [1501, 0]
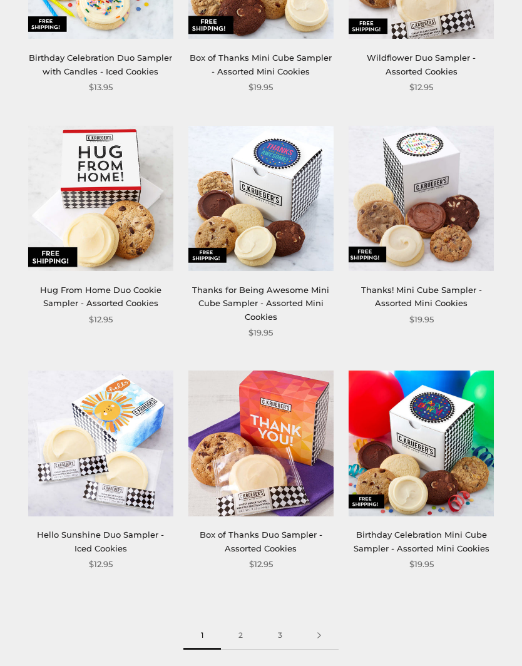
click at [326, 622] on link at bounding box center [319, 636] width 39 height 28
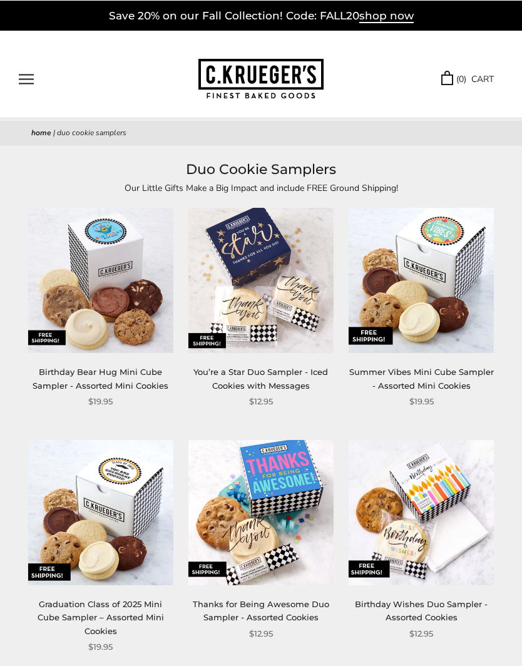
click at [28, 78] on button "Open navigation" at bounding box center [26, 78] width 15 height 11
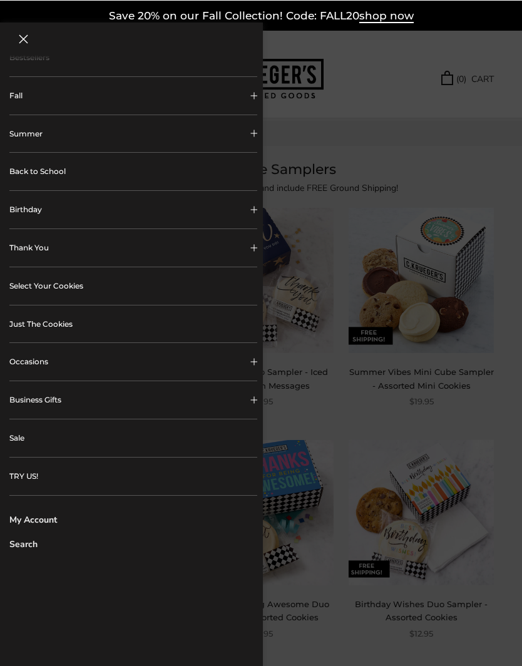
scroll to position [77, 0]
click at [59, 519] on link "My Account" at bounding box center [133, 520] width 248 height 13
